Goal: Check status: Check status

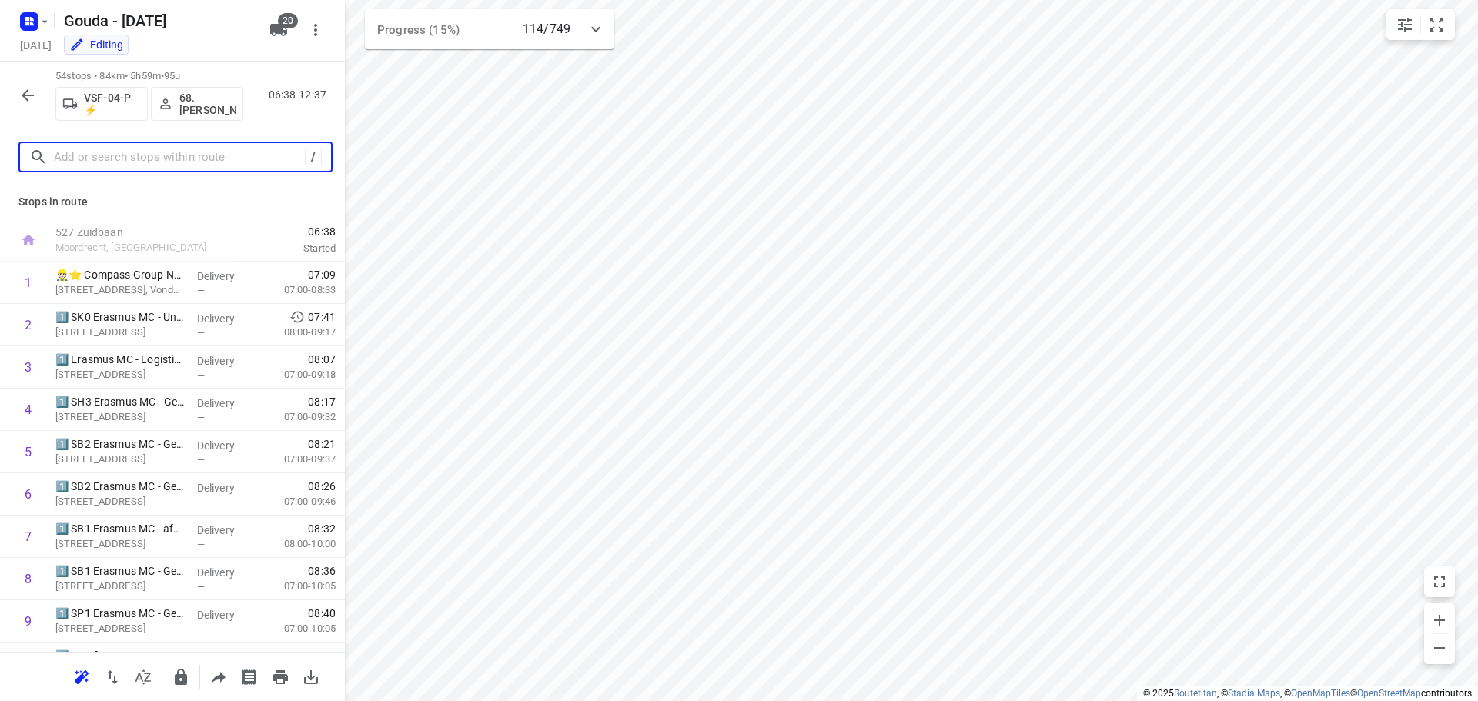
click at [122, 159] on input "text" at bounding box center [179, 158] width 251 height 24
click at [29, 91] on icon "button" at bounding box center [27, 95] width 18 height 18
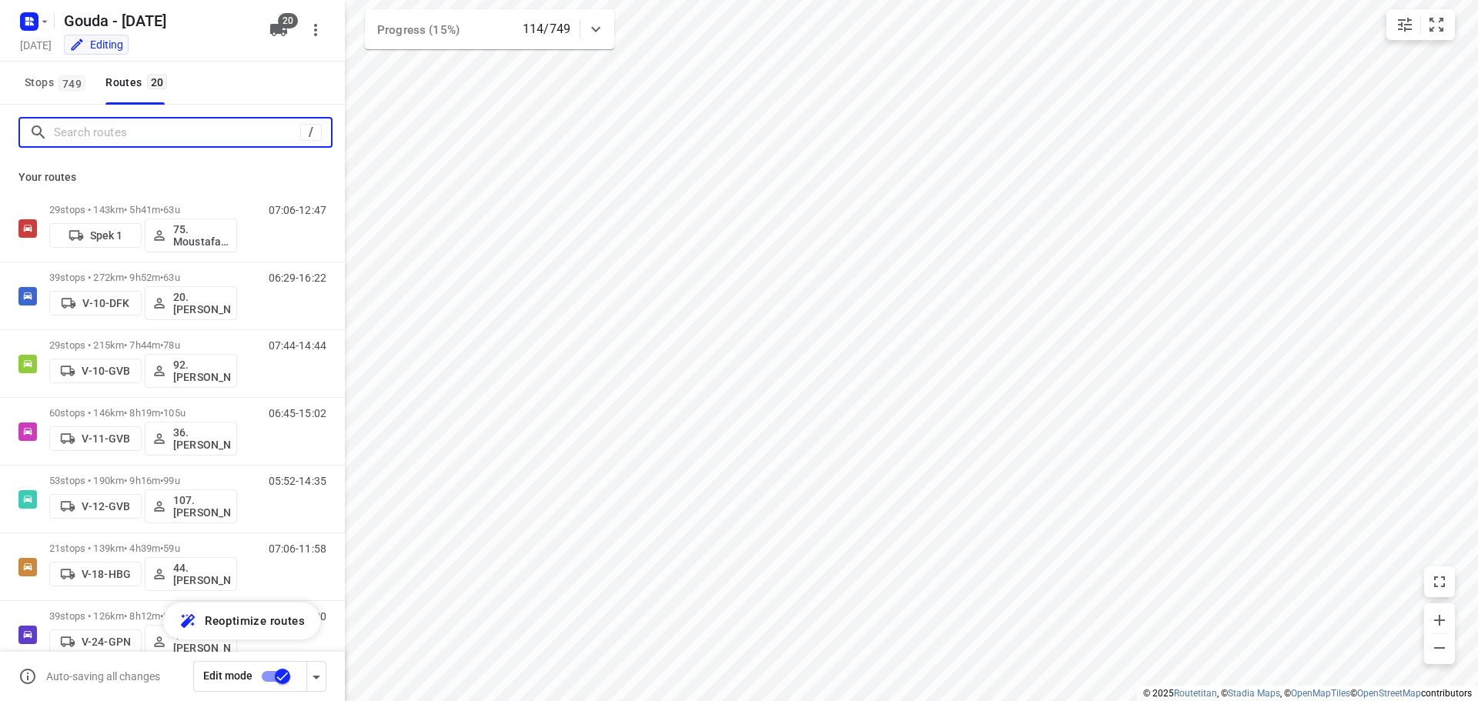
click at [116, 138] on input "Search routes" at bounding box center [177, 133] width 246 height 24
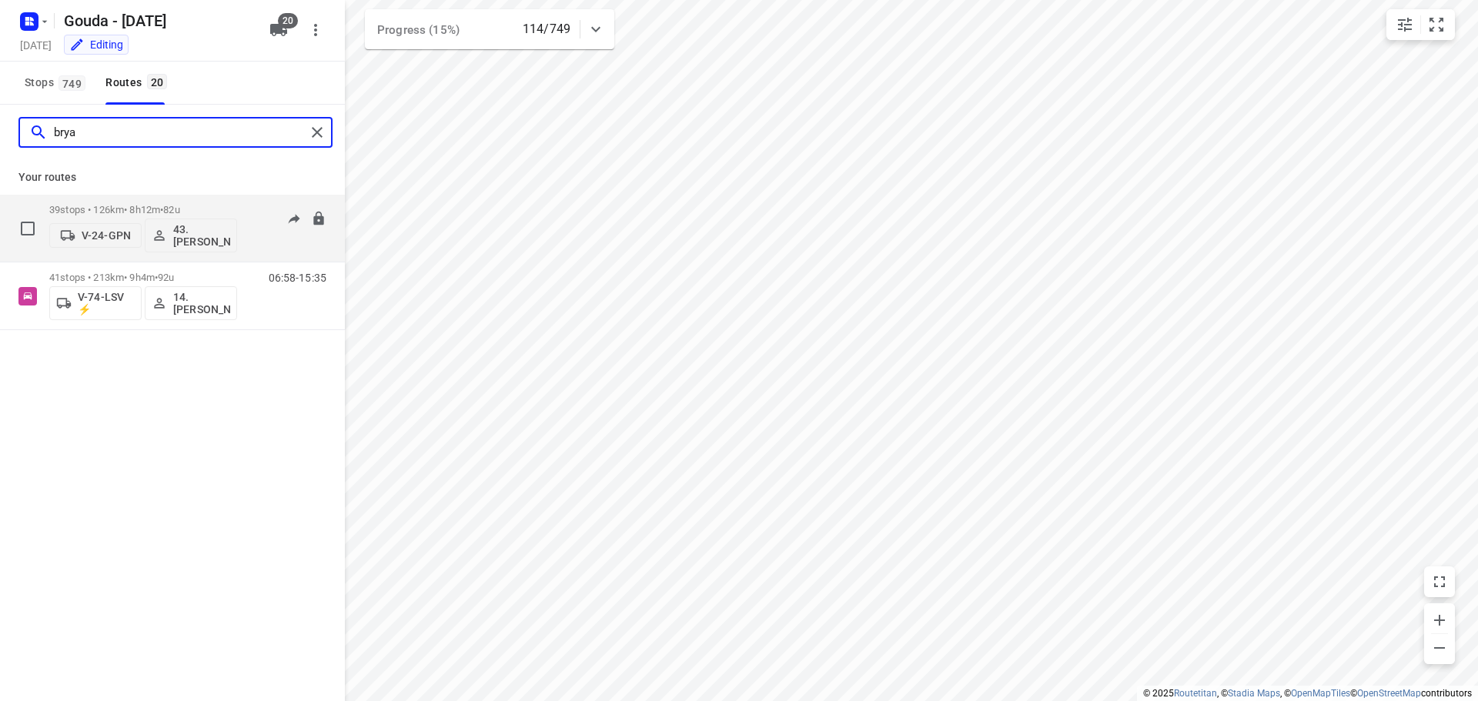
type input "brya"
click at [136, 200] on div "39 stops • 126km • 8h12m • 82u V-24-GPN 43.[PERSON_NAME]" at bounding box center [143, 228] width 188 height 64
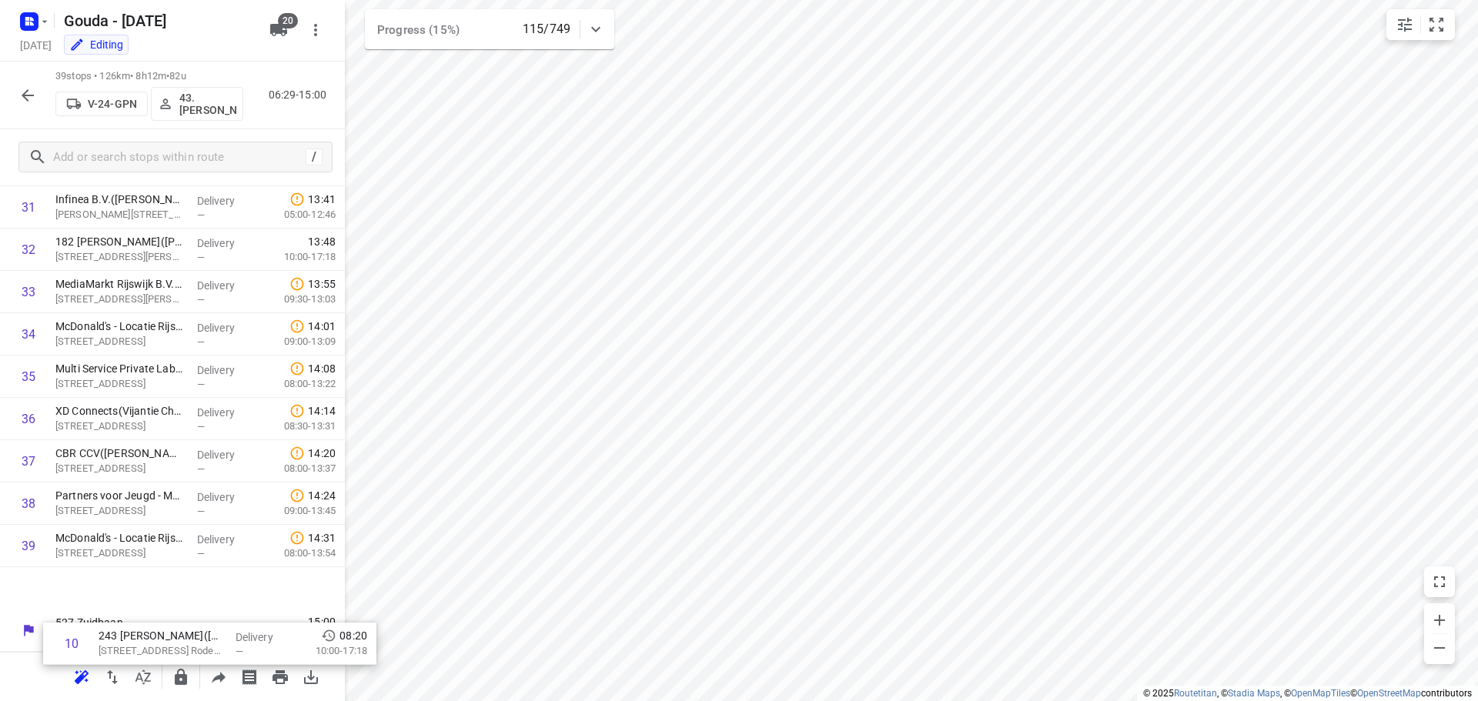
scroll to position [1304, 0]
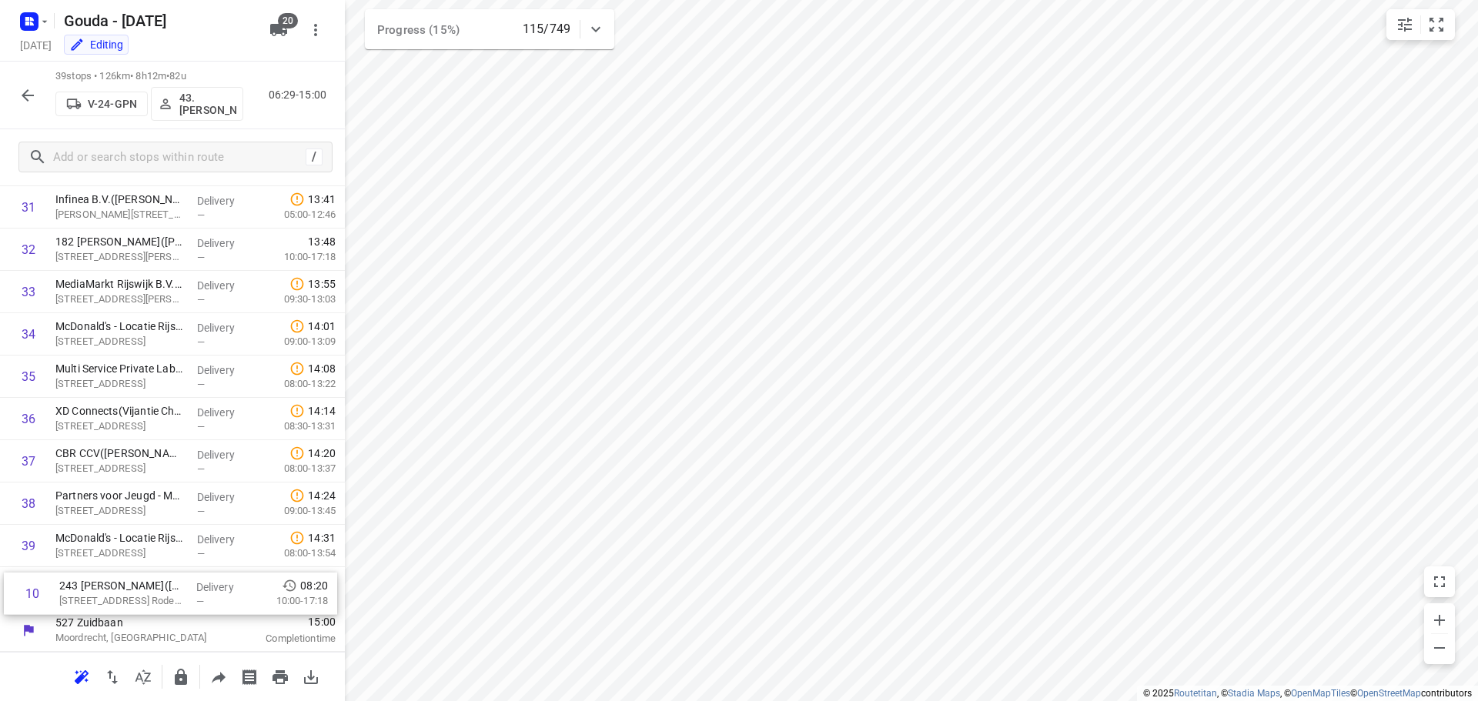
drag, startPoint x: 106, startPoint y: 430, endPoint x: 114, endPoint y: 591, distance: 161.1
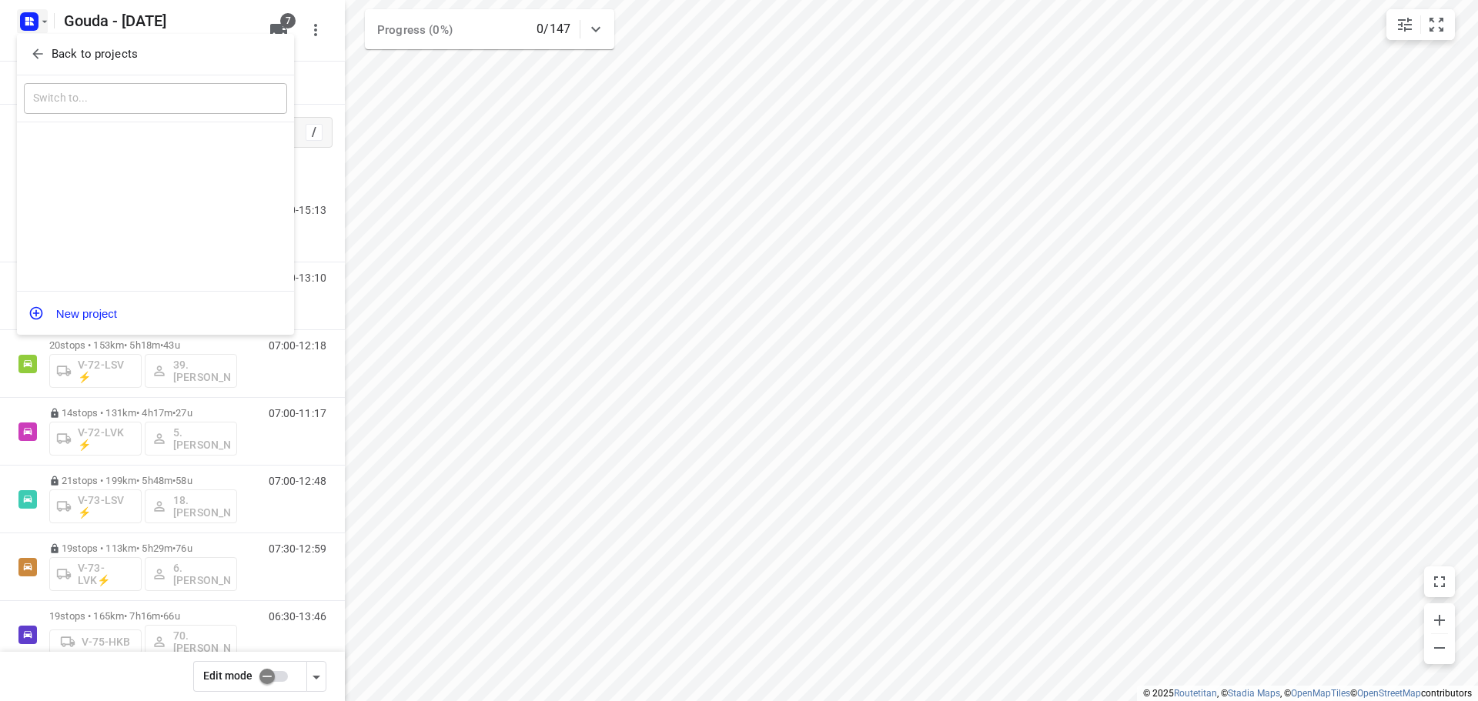
scroll to position [32, 0]
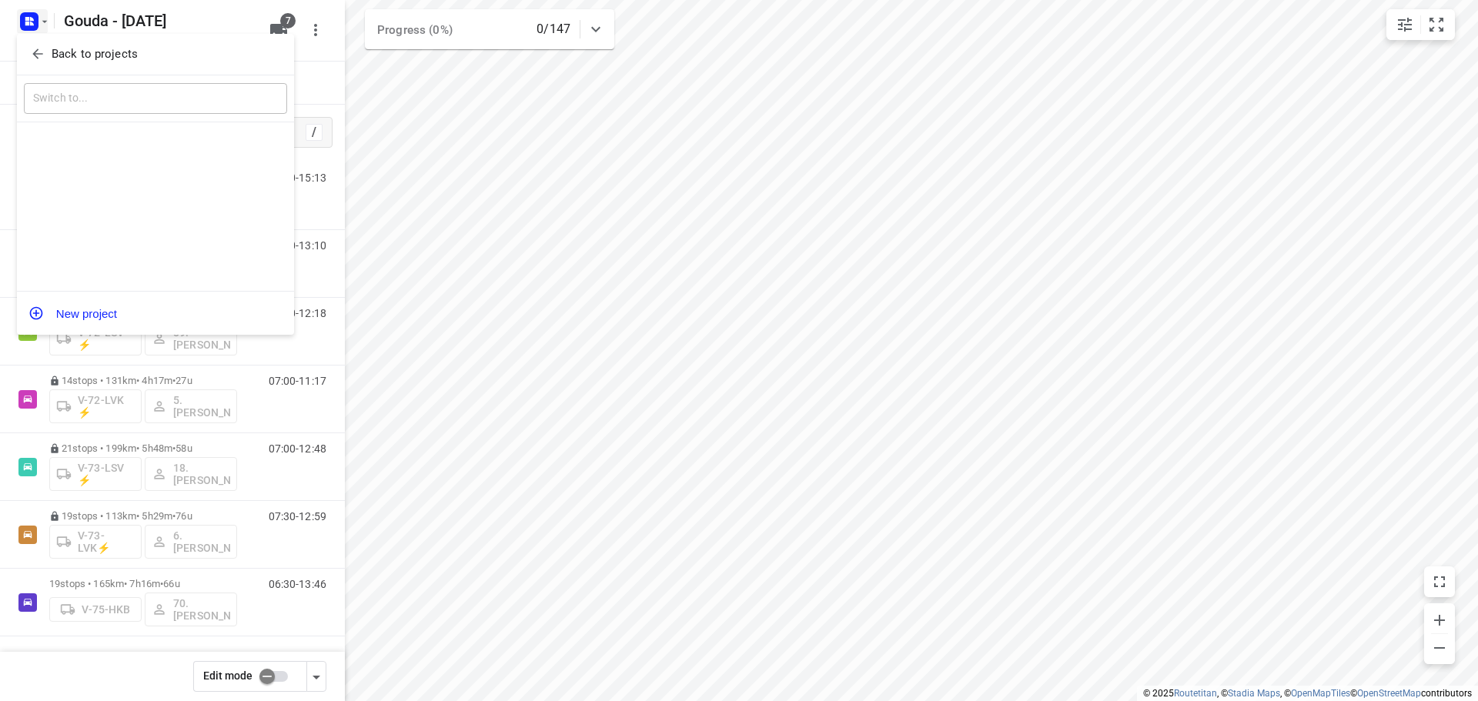
click at [56, 45] on button "Back to projects" at bounding box center [155, 54] width 263 height 25
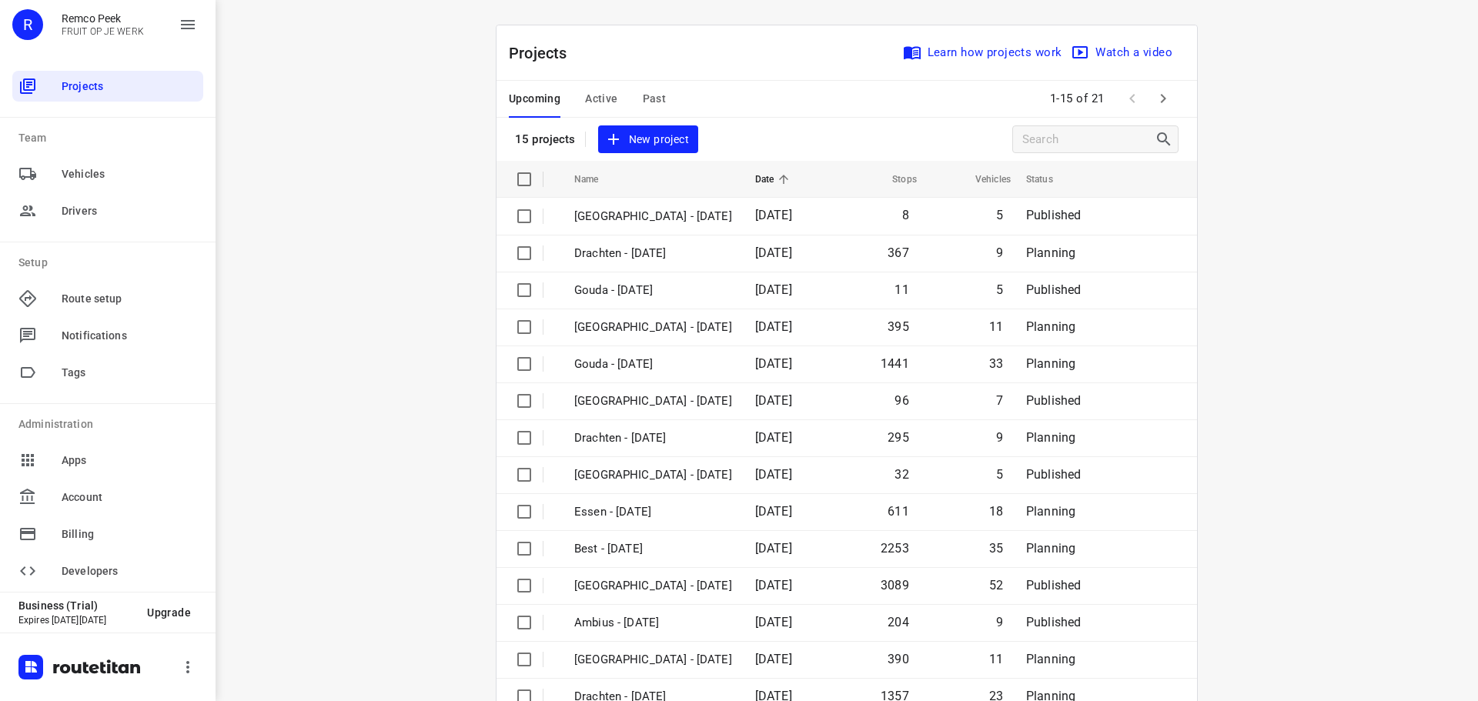
click at [601, 102] on span "Active" at bounding box center [601, 98] width 32 height 19
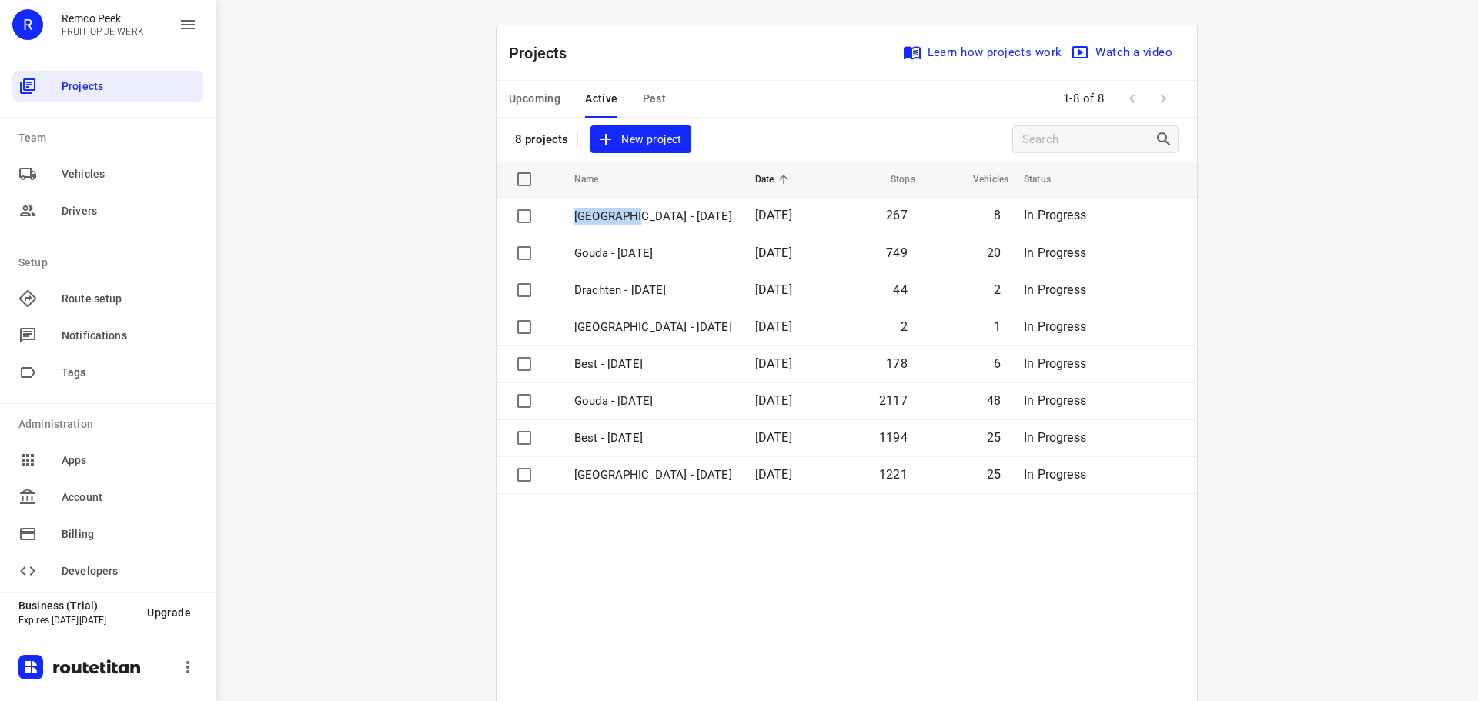
drag, startPoint x: 619, startPoint y: 219, endPoint x: 479, endPoint y: 271, distance: 149.3
click at [479, 271] on div "Projects Learn how projects work Watch a video 8 projects New project Name Date…" at bounding box center [846, 407] width 739 height 765
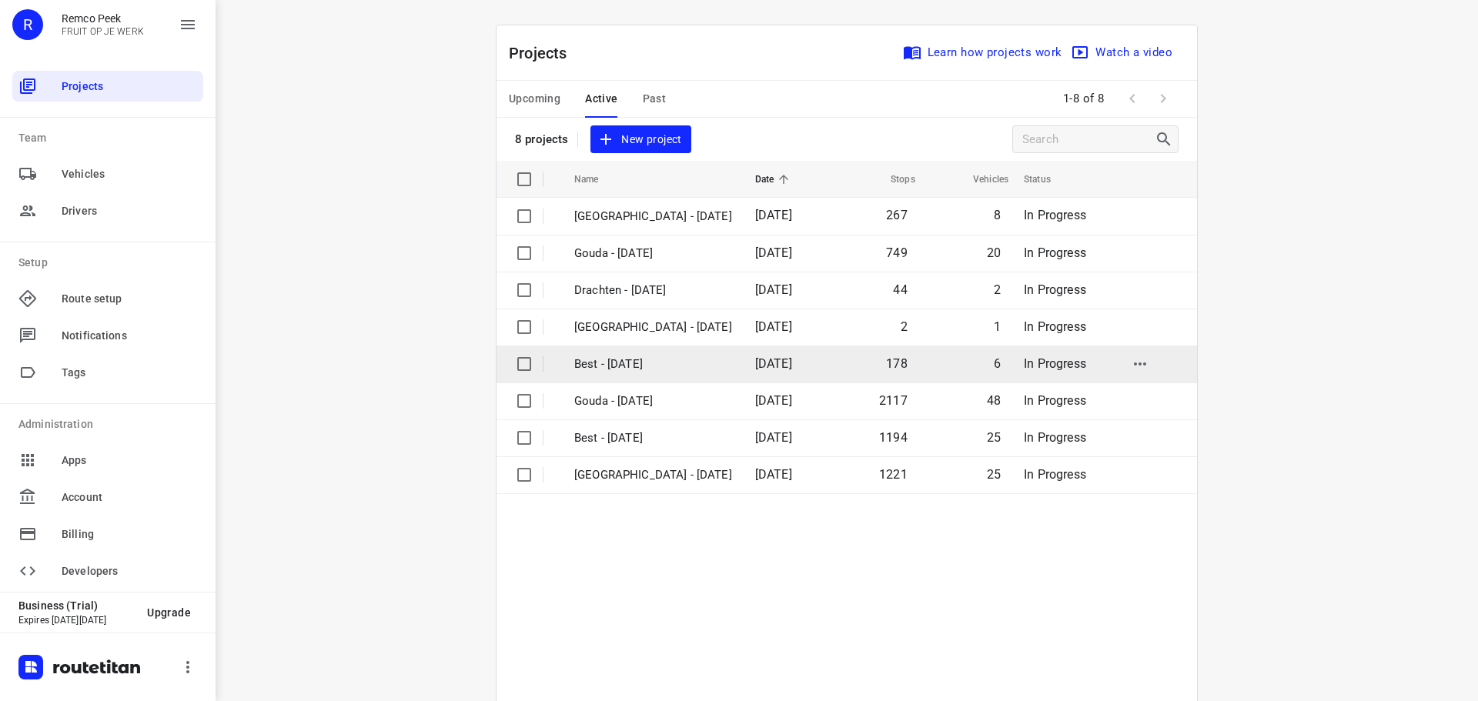
click at [588, 363] on p "Best - [DATE]" at bounding box center [653, 365] width 158 height 18
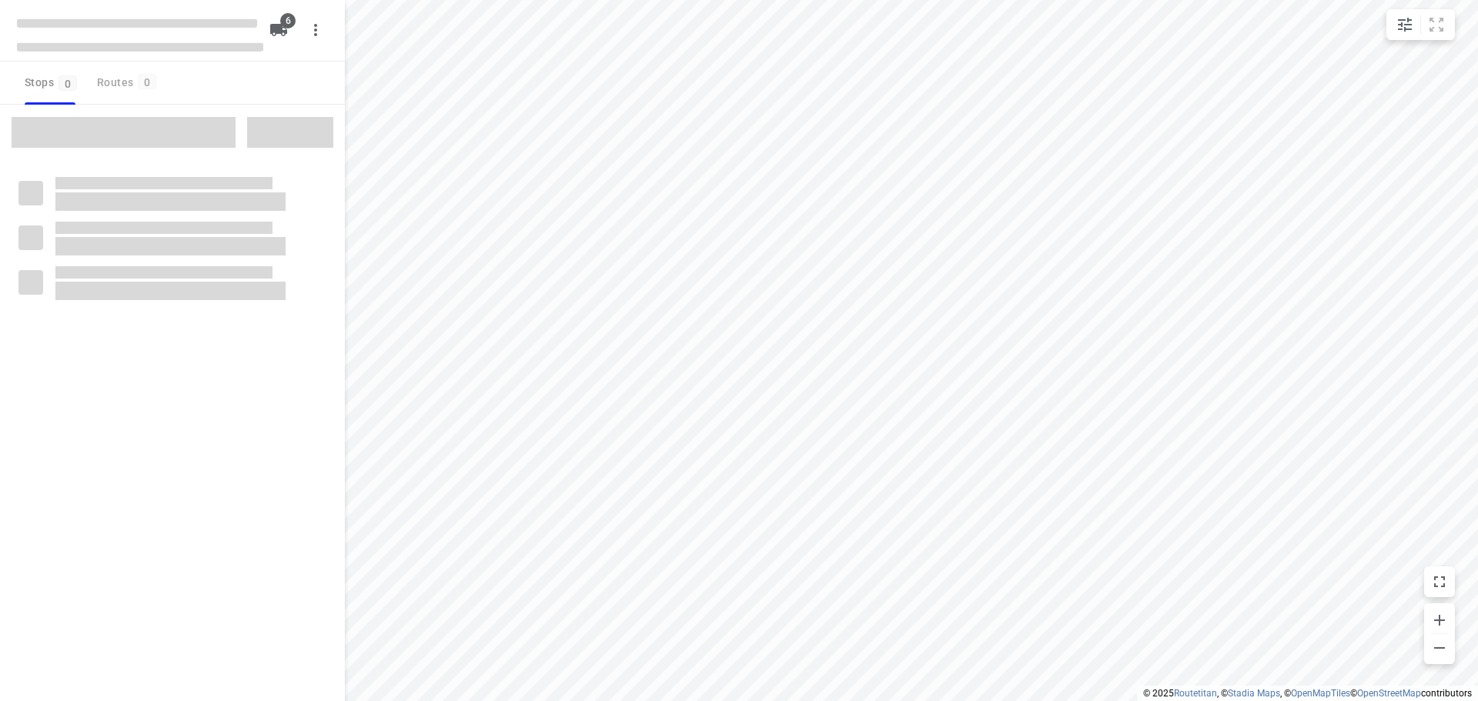
checkbox input "true"
